Goal: Task Accomplishment & Management: Manage account settings

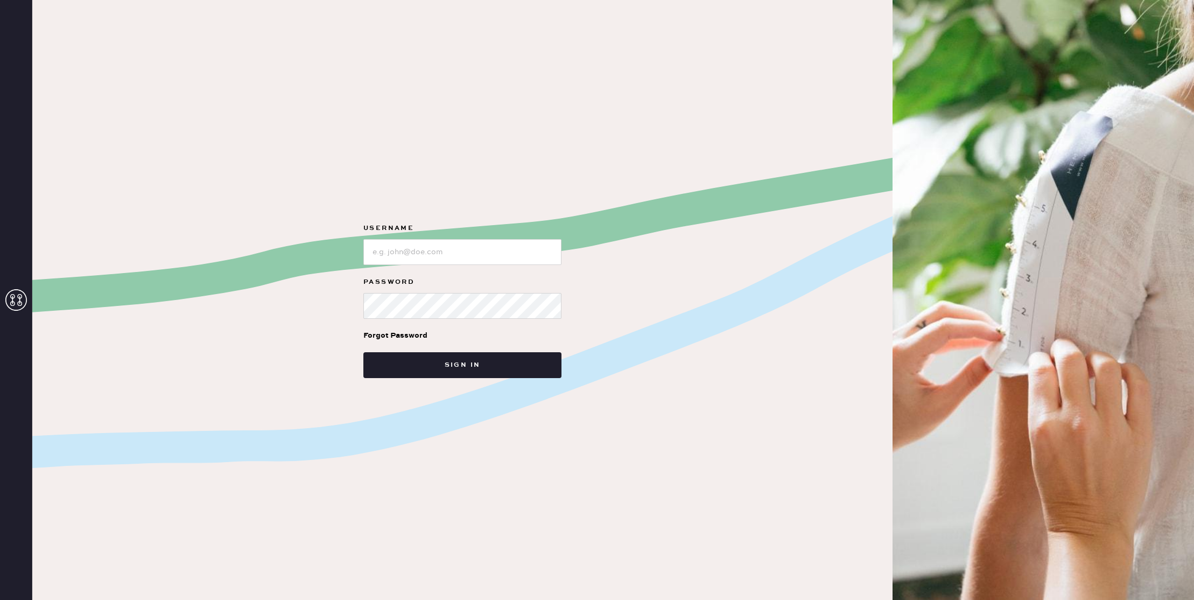
click at [24, 303] on icon at bounding box center [16, 300] width 22 height 22
click at [464, 242] on input "loginName" at bounding box center [462, 252] width 198 height 26
type input "reformationsoho"
click at [474, 357] on button "Sign in" at bounding box center [462, 365] width 198 height 26
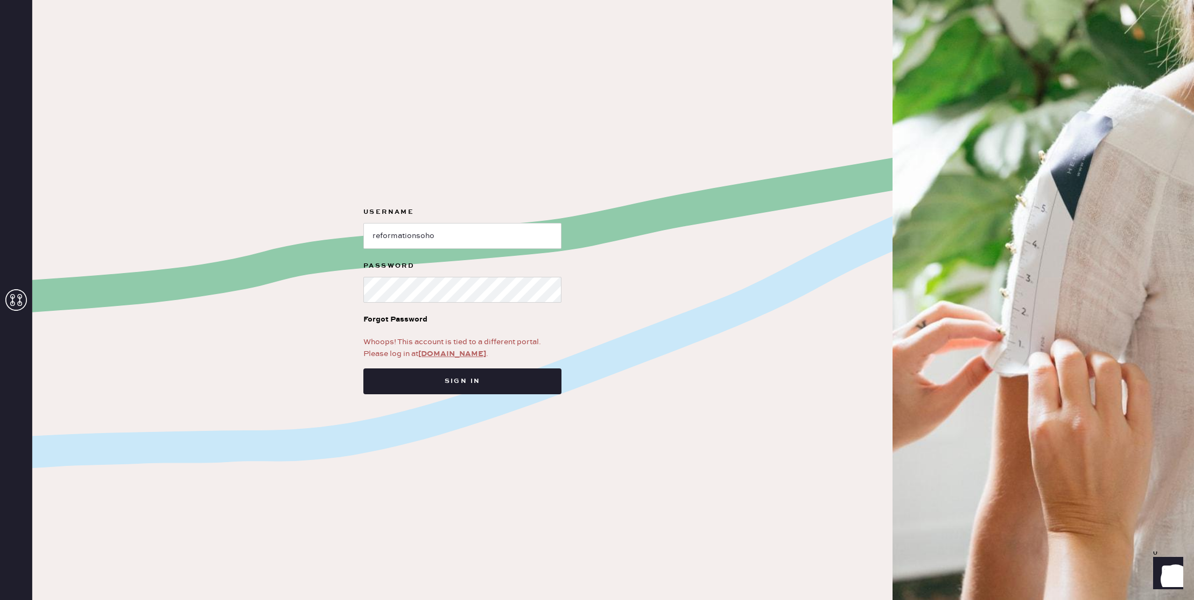
click at [460, 351] on link "app.hemster.co" at bounding box center [452, 354] width 68 height 10
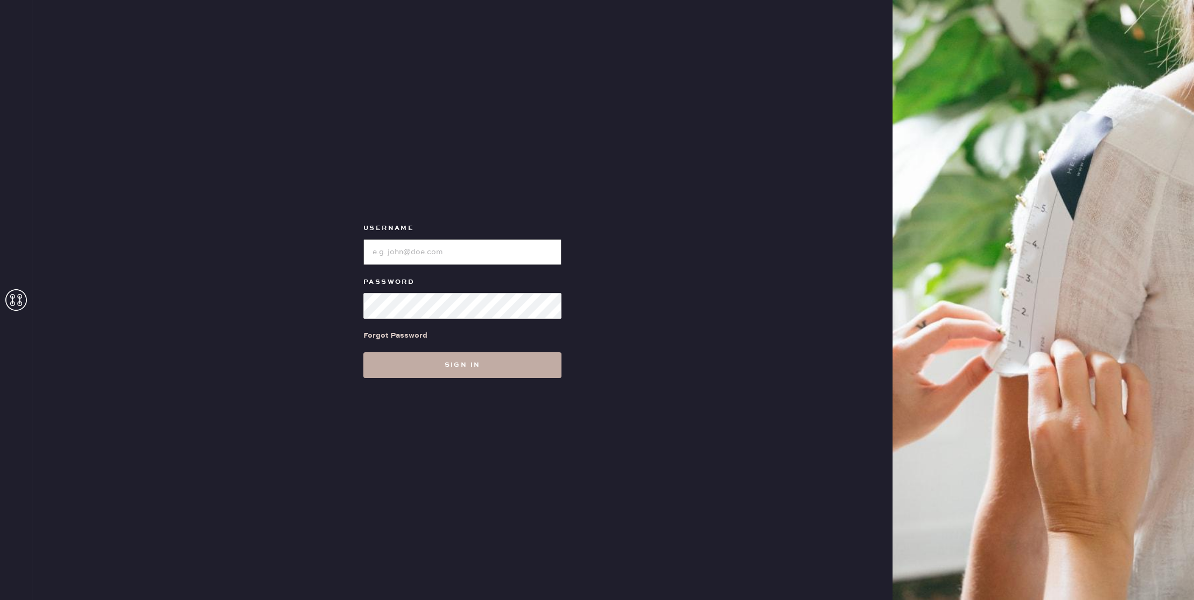
type input "reformationsoho"
click at [473, 369] on button "Sign in" at bounding box center [462, 365] width 198 height 26
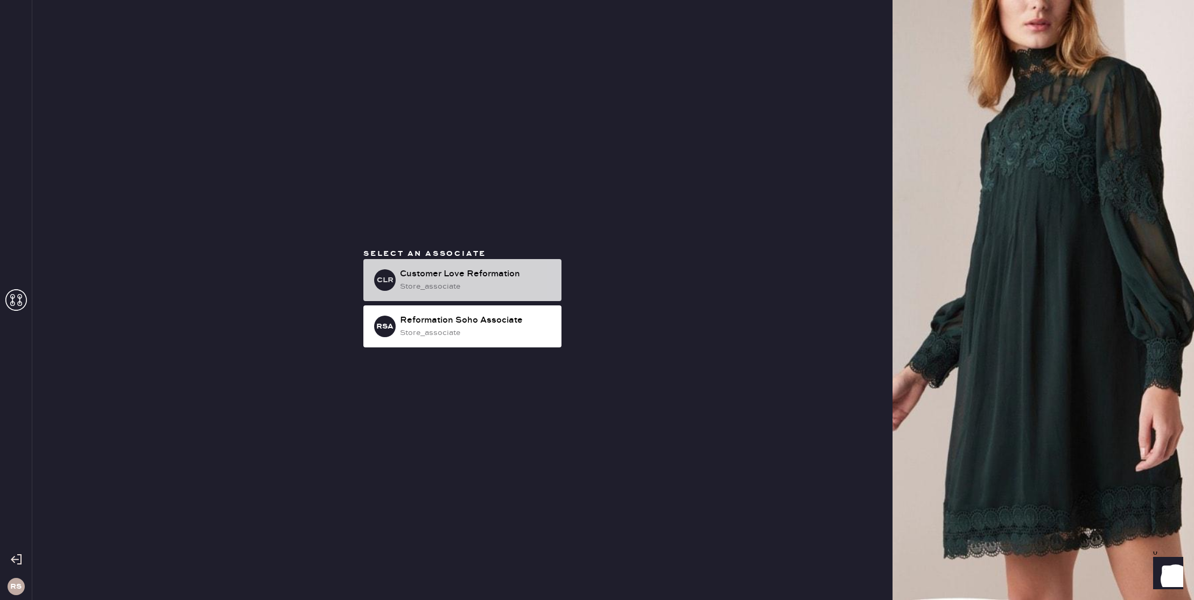
click at [449, 280] on div "Customer Love Reformation" at bounding box center [476, 274] width 153 height 13
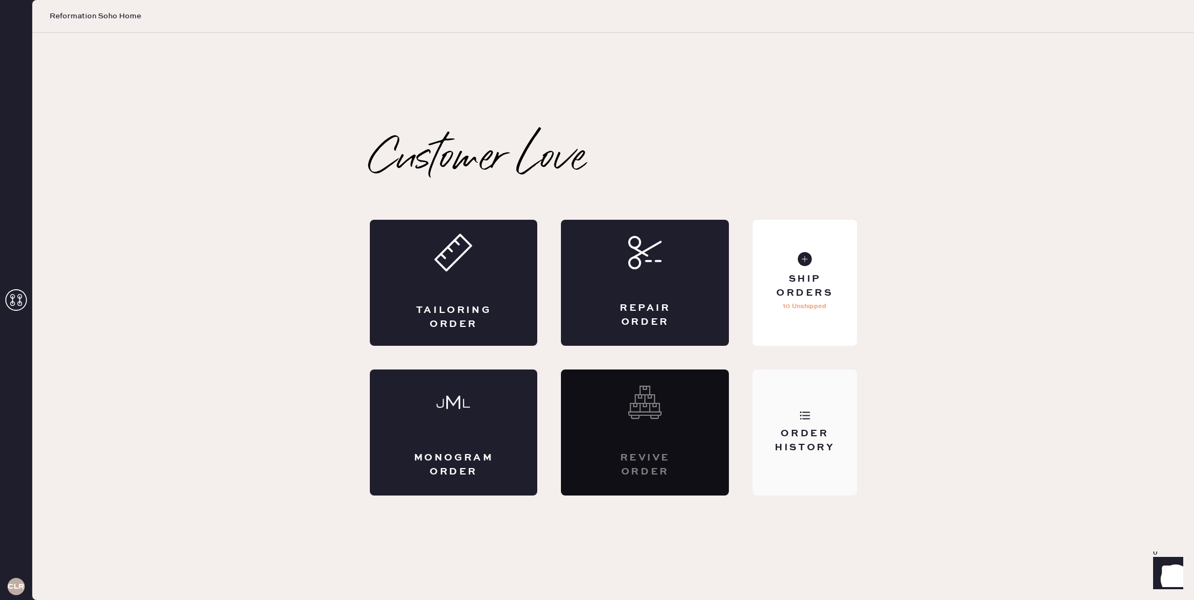
click at [794, 426] on div "Order History" at bounding box center [805, 432] width 104 height 126
